Goal: Information Seeking & Learning: Learn about a topic

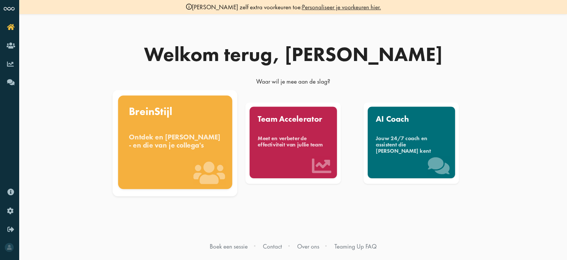
click at [193, 149] on div "Ontdek en benut jouw denkstijl - en die van je collega's" at bounding box center [175, 141] width 93 height 16
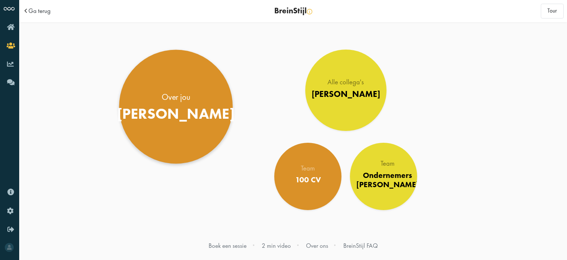
click at [184, 101] on div "Over jou" at bounding box center [176, 96] width 118 height 12
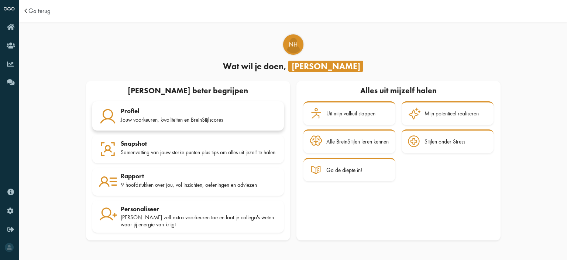
click at [182, 120] on div "Jouw voorkeuren, kwaliteiten en BreinStijlscores" at bounding box center [199, 119] width 157 height 7
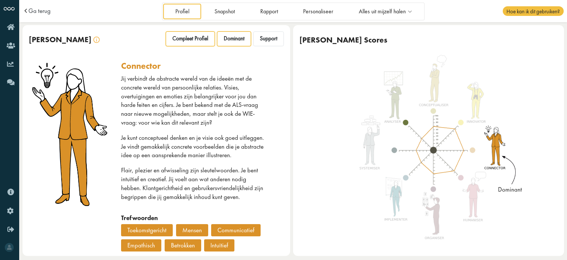
click at [195, 41] on span "Compleet Profiel" at bounding box center [190, 38] width 36 height 7
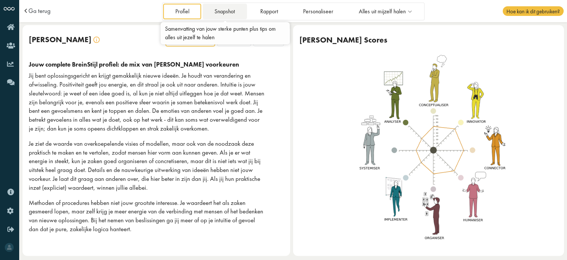
click at [222, 14] on link "Snapshot" at bounding box center [225, 11] width 44 height 15
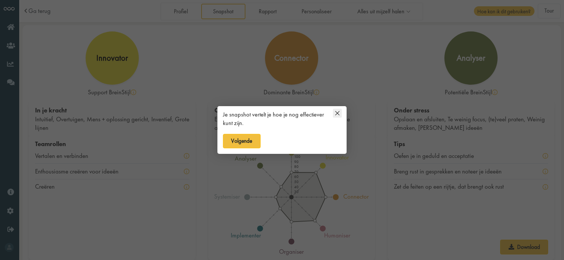
scroll to position [6, 0]
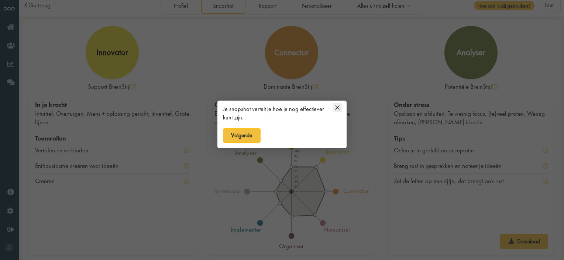
click at [339, 106] on icon at bounding box center [338, 107] width 4 height 4
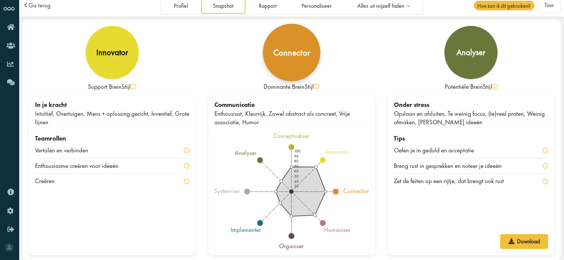
click at [298, 57] on div "connector" at bounding box center [291, 52] width 37 height 9
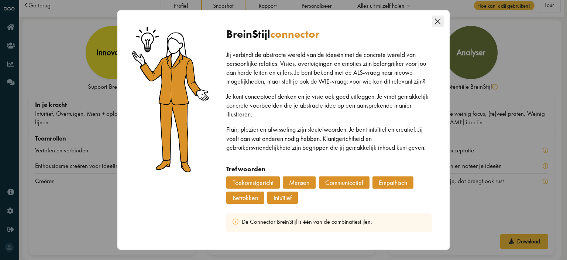
click at [438, 24] on icon "Close this dialog" at bounding box center [438, 22] width 12 height 12
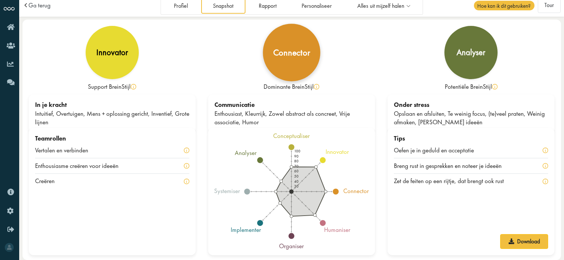
click at [294, 54] on div "connector" at bounding box center [291, 52] width 37 height 9
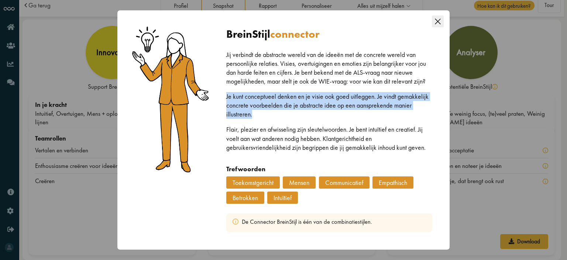
drag, startPoint x: 224, startPoint y: 97, endPoint x: 259, endPoint y: 112, distance: 37.4
click at [259, 112] on div "BreinStijl connector Jij verbindt de abstracte wereld van de ideeën met de conc…" at bounding box center [329, 129] width 225 height 223
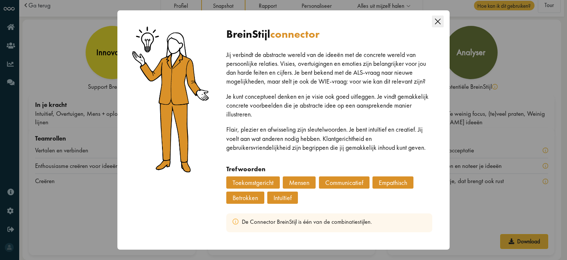
click at [285, 156] on div "Jij verbindt de abstracte wereld van de ideeën met de concrete wereld van perso…" at bounding box center [329, 107] width 206 height 114
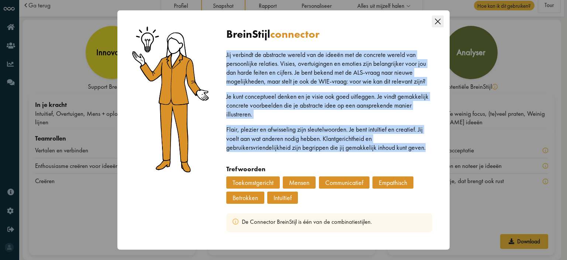
drag, startPoint x: 430, startPoint y: 147, endPoint x: 222, endPoint y: 56, distance: 226.9
click at [222, 56] on div "BreinStijl connector Jij verbindt de abstracte wereld van de ideeën met de conc…" at bounding box center [329, 129] width 225 height 223
click at [437, 24] on icon "Close this dialog" at bounding box center [438, 22] width 12 height 12
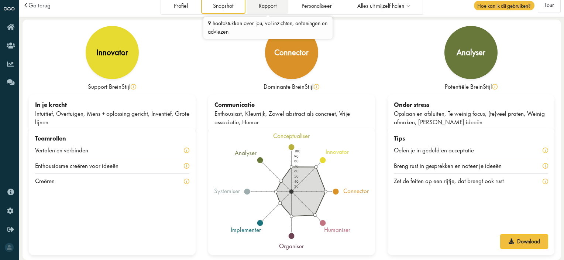
click at [271, 5] on link "Rapport" at bounding box center [268, 5] width 42 height 15
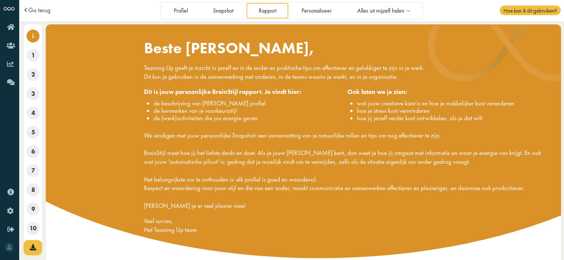
scroll to position [78, 0]
